Goal: Task Accomplishment & Management: Manage account settings

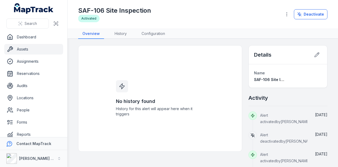
click at [44, 50] on link "Assets" at bounding box center [33, 49] width 59 height 11
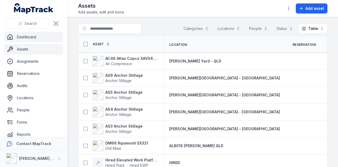
click at [43, 38] on link "Dashboard" at bounding box center [33, 37] width 59 height 11
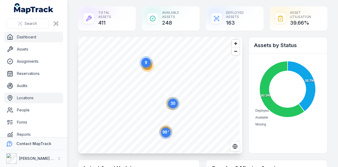
click at [42, 98] on link "Locations" at bounding box center [33, 97] width 59 height 11
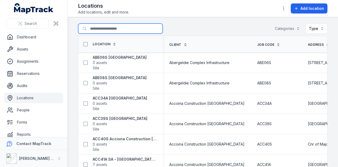
click at [118, 28] on input "Search for locations" at bounding box center [120, 28] width 84 height 10
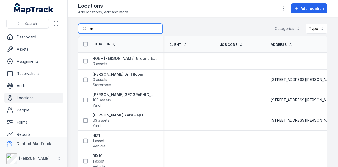
type input "*"
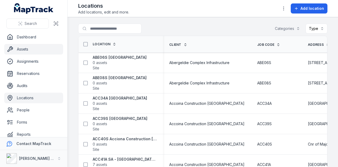
click at [51, 48] on link "Assets" at bounding box center [33, 49] width 59 height 11
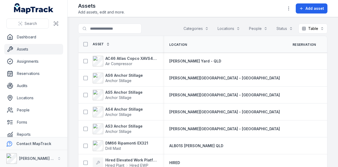
click at [198, 26] on button "Categories" at bounding box center [196, 28] width 32 height 10
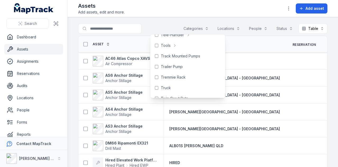
scroll to position [309, 0]
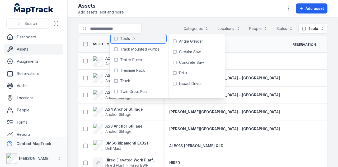
click at [116, 38] on icon at bounding box center [116, 38] width 4 height 4
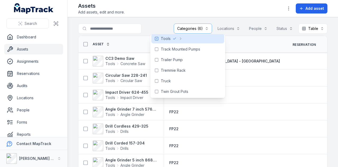
click at [154, 26] on div at bounding box center [120, 28] width 84 height 10
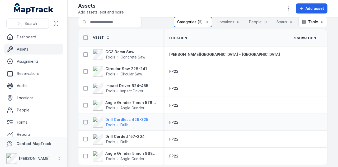
scroll to position [7, 0]
click at [124, 69] on strong "Circular Saw 228-241" at bounding box center [125, 68] width 41 height 5
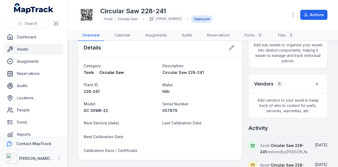
scroll to position [132, 0]
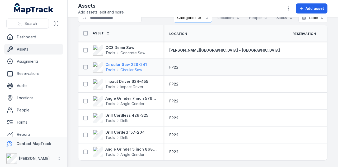
click at [139, 62] on strong "Circular Saw 228-241" at bounding box center [125, 64] width 41 height 5
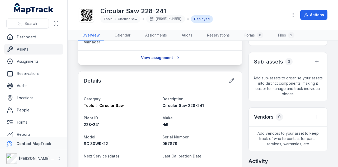
scroll to position [141, 0]
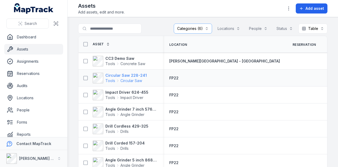
scroll to position [12, 0]
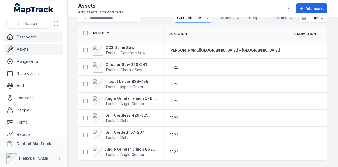
click at [43, 36] on link "Dashboard" at bounding box center [33, 37] width 59 height 11
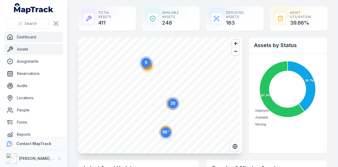
click at [36, 49] on link "Assets" at bounding box center [33, 49] width 59 height 11
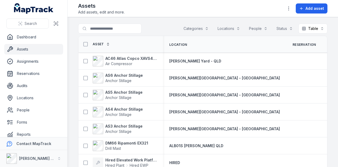
click at [193, 25] on button "Categories" at bounding box center [196, 28] width 32 height 10
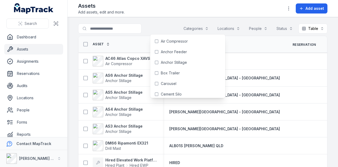
click at [161, 25] on div at bounding box center [120, 28] width 84 height 10
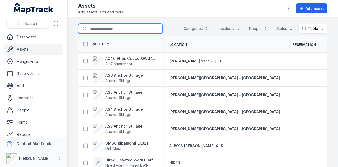
click at [127, 30] on input "Search for assets" at bounding box center [120, 28] width 84 height 10
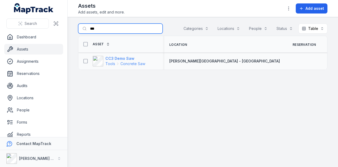
type input "***"
click at [124, 58] on strong "CC3 Demo Saw" at bounding box center [125, 58] width 40 height 5
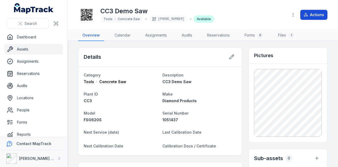
click at [316, 14] on button "Actions" at bounding box center [313, 15] width 27 height 10
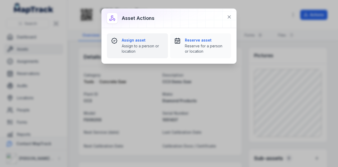
click at [131, 42] on strong "Assign asset" at bounding box center [143, 39] width 42 height 5
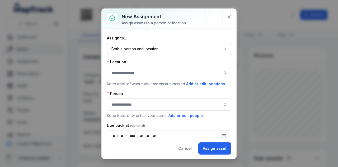
click at [152, 49] on button "Both a person and location ****" at bounding box center [169, 49] width 124 height 12
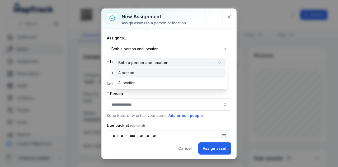
click at [147, 74] on div "A person" at bounding box center [169, 72] width 103 height 5
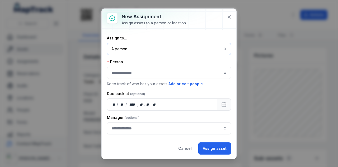
click at [143, 48] on button "A person ******" at bounding box center [169, 49] width 124 height 12
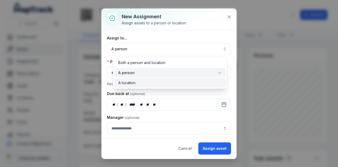
click at [143, 82] on div "A location" at bounding box center [169, 82] width 103 height 5
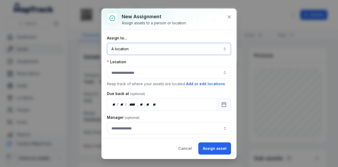
click at [141, 51] on button "A location ********" at bounding box center [169, 49] width 124 height 12
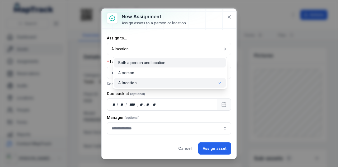
click at [142, 60] on div "Both a person and location" at bounding box center [170, 63] width 112 height 10
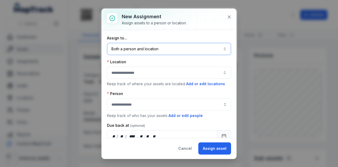
click at [137, 75] on button "button" at bounding box center [169, 73] width 124 height 12
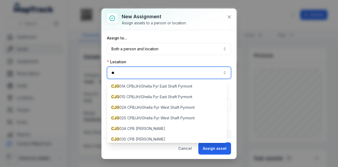
type input "*"
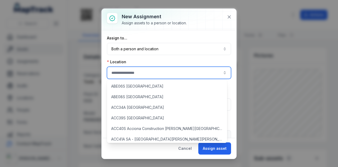
click at [151, 57] on div "Assign to... Both a person and location **** Location Keep track of where your …" at bounding box center [169, 100] width 124 height 130
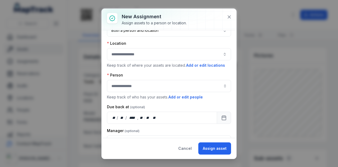
scroll to position [42, 0]
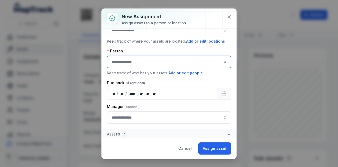
click at [155, 65] on input "assignment-add:person-label" at bounding box center [169, 62] width 124 height 12
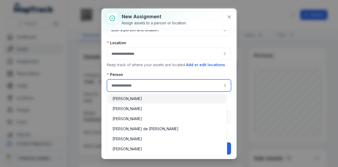
scroll to position [0, 0]
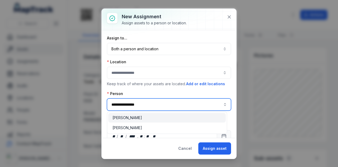
click at [149, 113] on div "[PERSON_NAME]" at bounding box center [166, 118] width 117 height 10
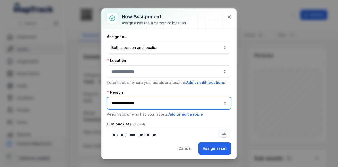
scroll to position [1, 0]
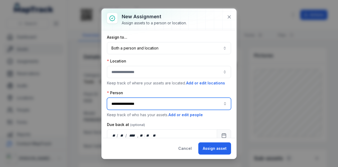
click at [139, 76] on button "button" at bounding box center [169, 72] width 124 height 12
type input "**********"
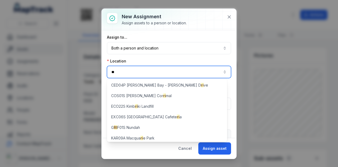
type input "*"
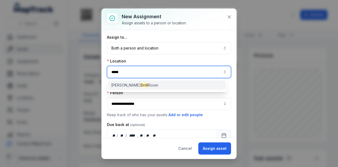
type input "*****"
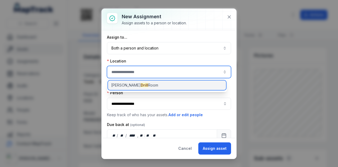
click at [146, 85] on div "[PERSON_NAME] Drill Room" at bounding box center [167, 85] width 118 height 10
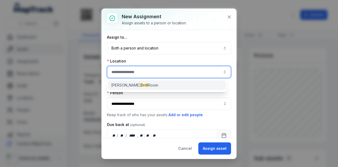
type input "**********"
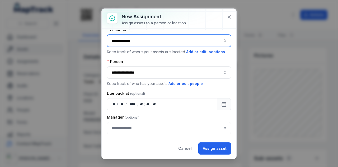
scroll to position [42, 0]
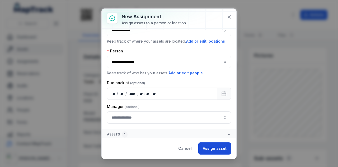
click at [222, 146] on button "Assign asset" at bounding box center [214, 148] width 33 height 12
